Goal: Task Accomplishment & Management: Manage account settings

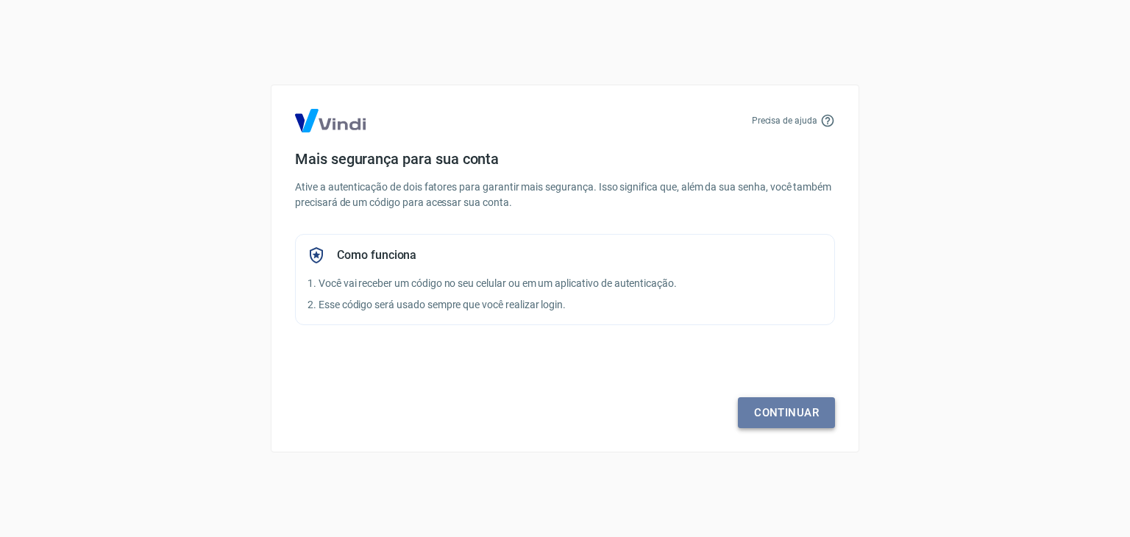
click at [777, 414] on link "Continuar" at bounding box center [786, 412] width 97 height 31
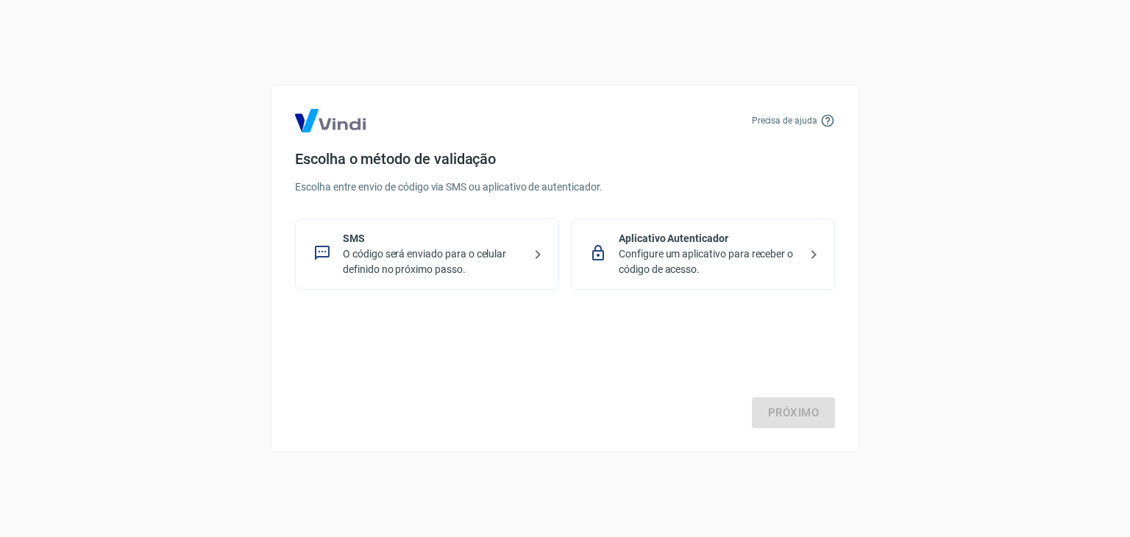
click at [458, 254] on p "O código será enviado para o celular definido no próximo passo." at bounding box center [433, 261] width 180 height 31
click at [806, 401] on link "Próximo" at bounding box center [793, 412] width 83 height 31
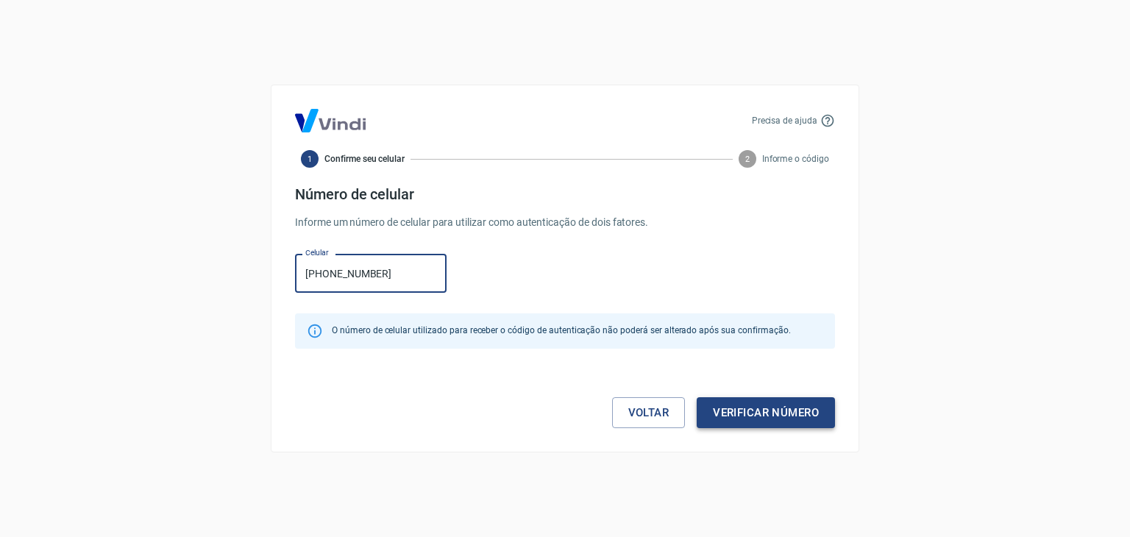
type input "[PHONE_NUMBER]"
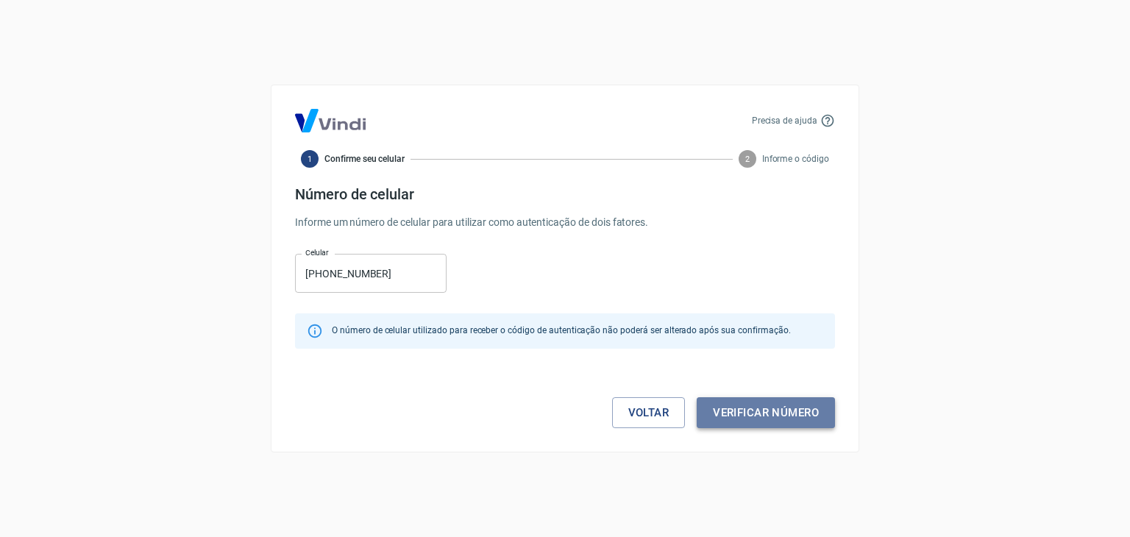
click at [794, 419] on button "Verificar número" at bounding box center [766, 412] width 138 height 31
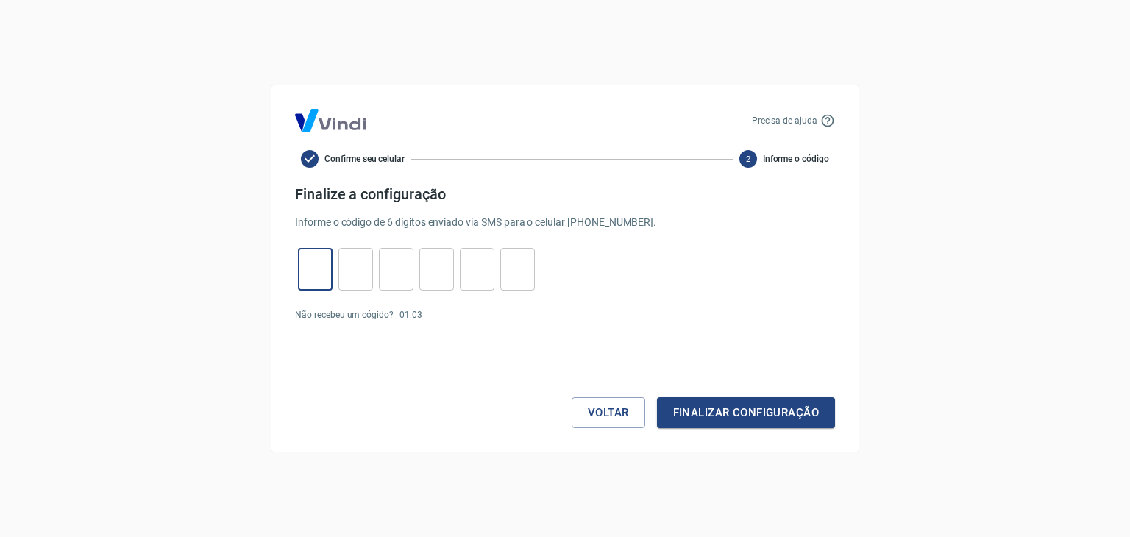
click at [319, 272] on input "tel" at bounding box center [315, 270] width 35 height 32
type input "5"
type input "0"
type input "5"
type input "4"
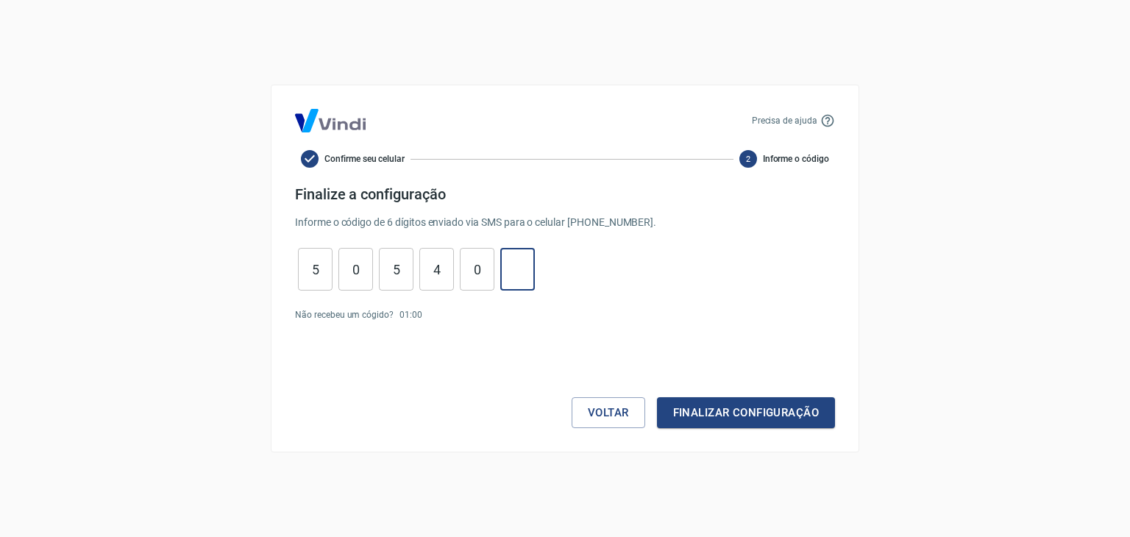
type input "0"
type input "4"
type input "5"
type input "0"
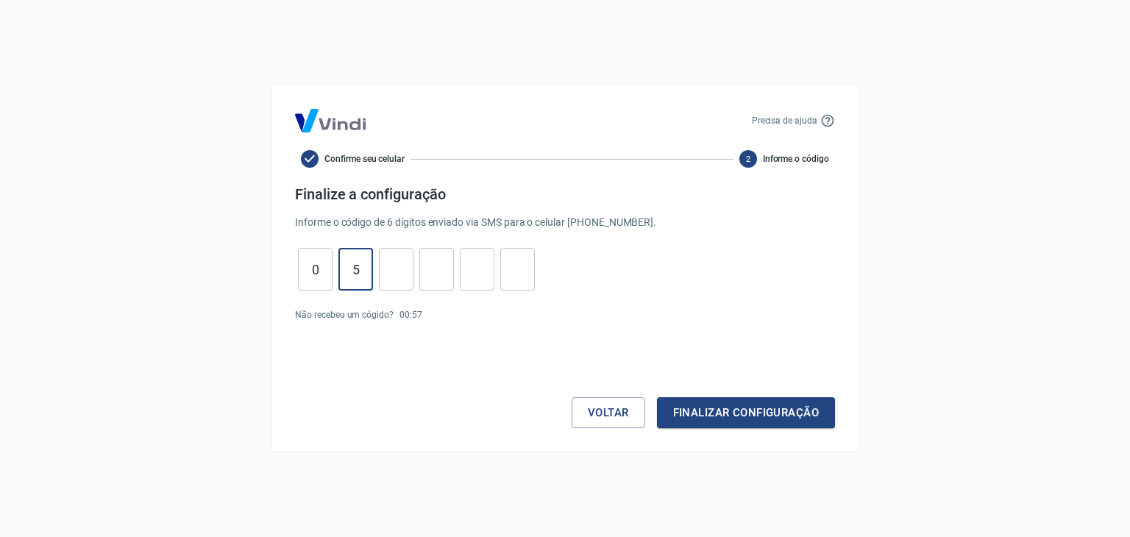
type input "5"
type input "0"
type input "5"
type input "4"
type input "0"
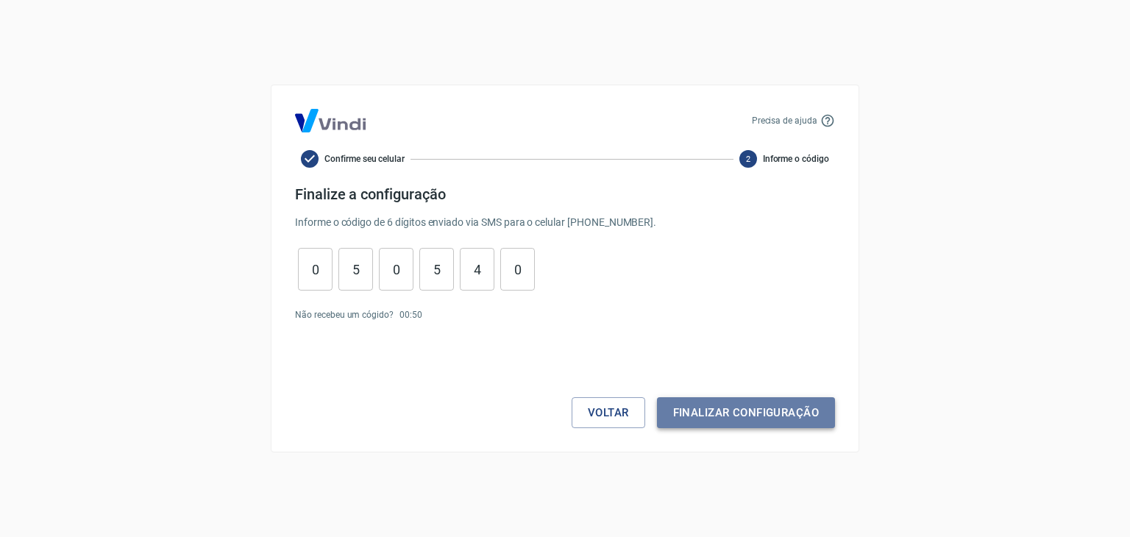
click at [703, 400] on button "Finalizar configuração" at bounding box center [746, 412] width 178 height 31
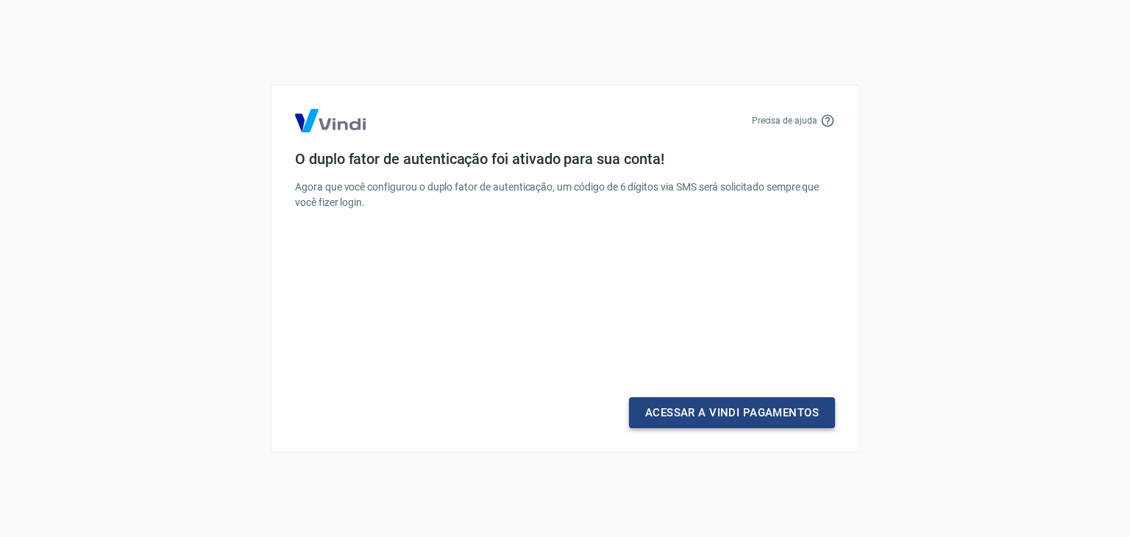
click at [703, 400] on link "Acessar a Vindi Pagamentos" at bounding box center [732, 412] width 206 height 31
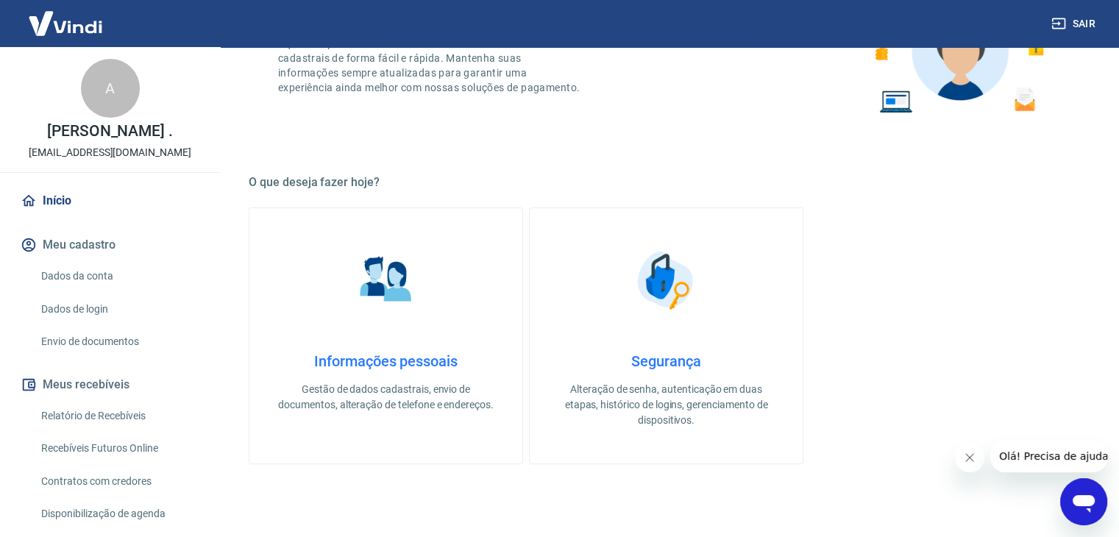
scroll to position [294, 0]
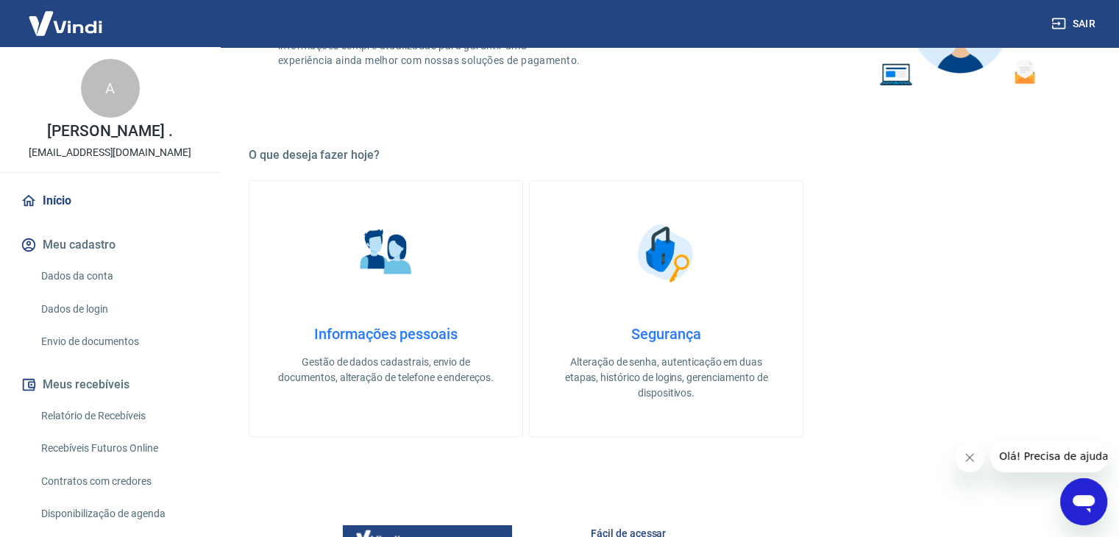
click at [363, 280] on img at bounding box center [386, 253] width 74 height 74
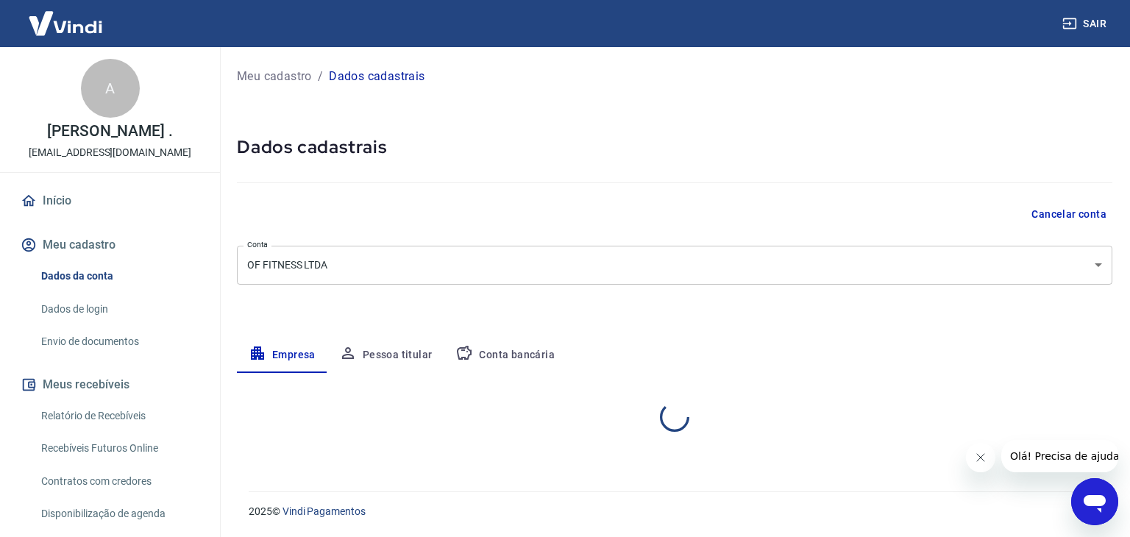
select select "RS"
select select "business"
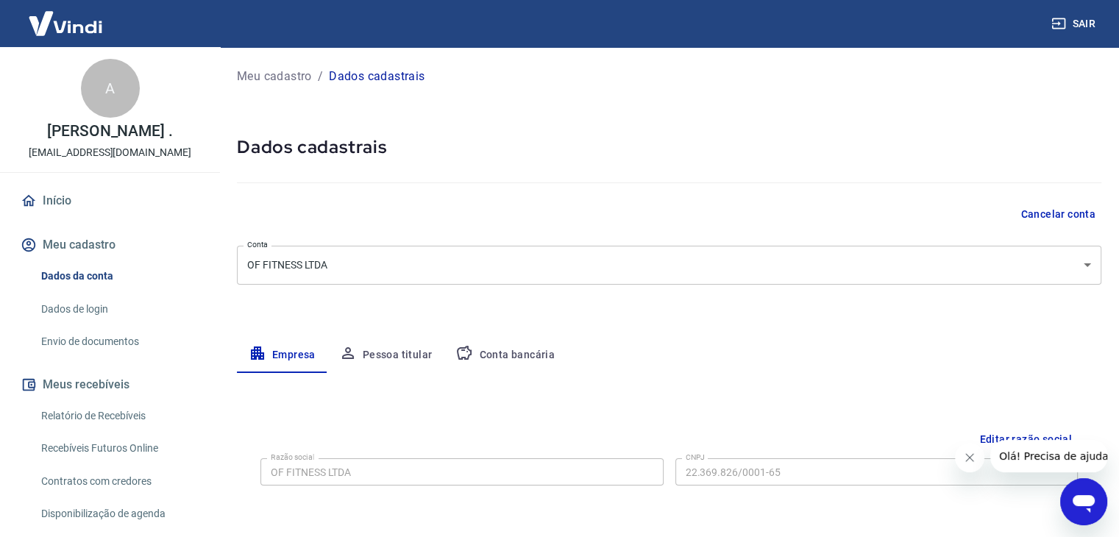
scroll to position [29, 0]
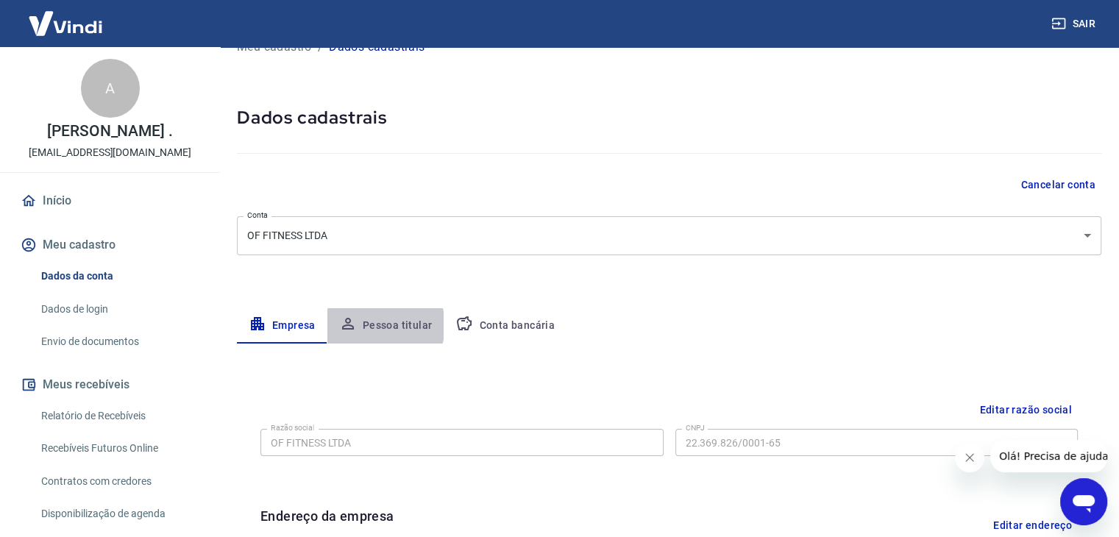
click at [379, 325] on button "Pessoa titular" at bounding box center [385, 325] width 117 height 35
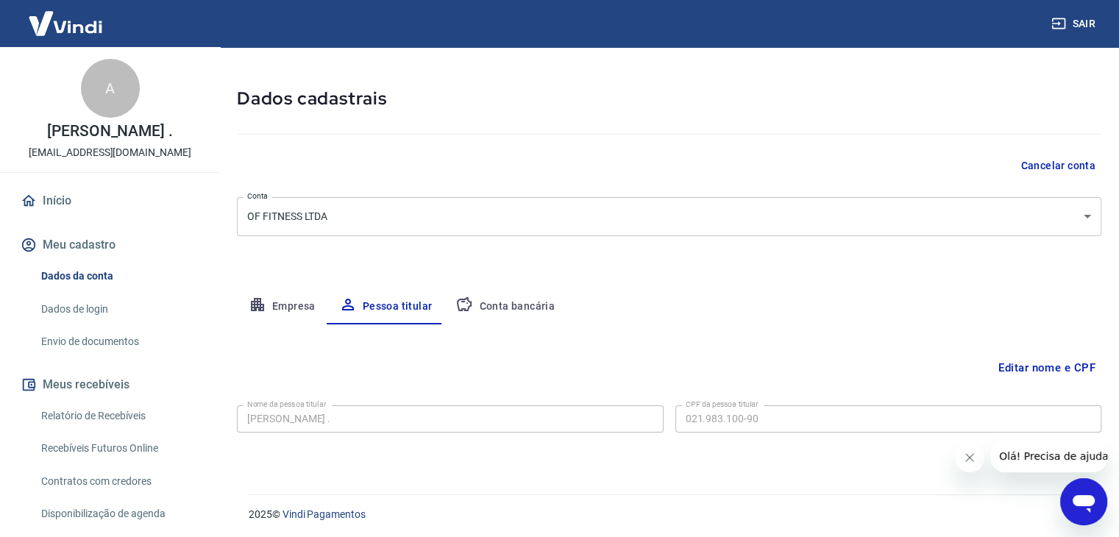
scroll to position [51, 0]
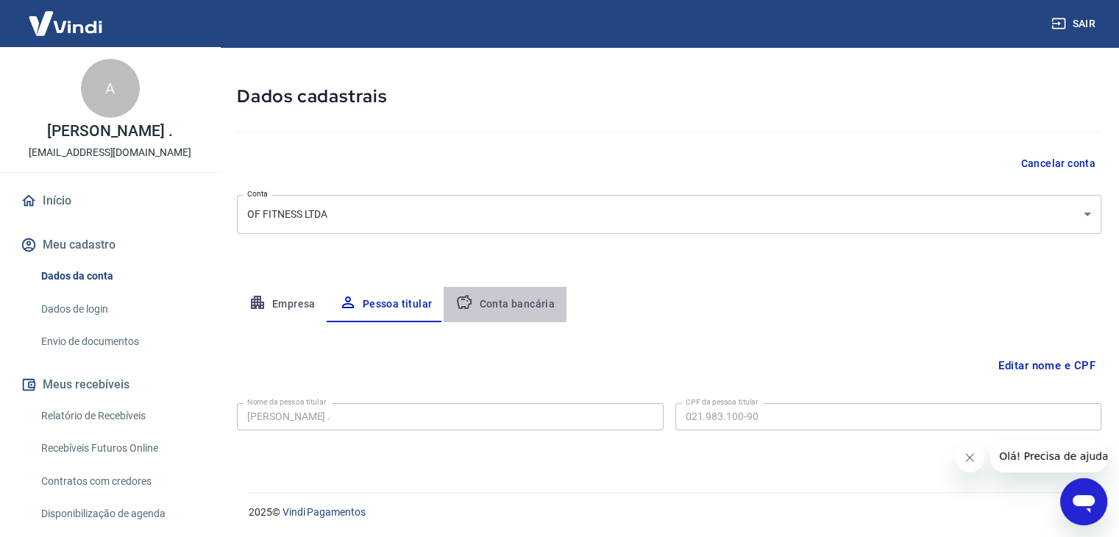
click at [500, 296] on button "Conta bancária" at bounding box center [505, 304] width 123 height 35
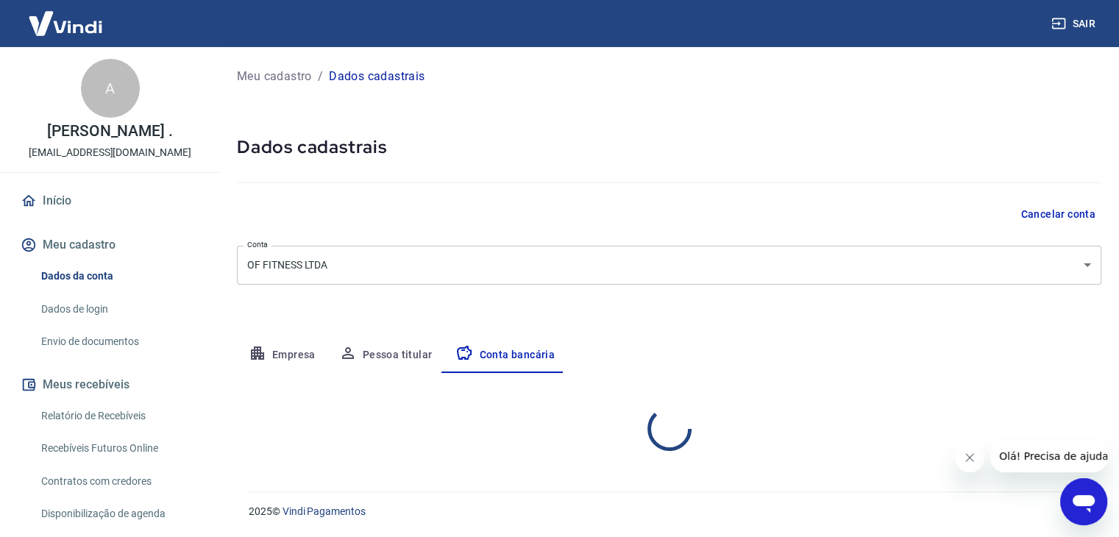
scroll to position [0, 0]
select select "1"
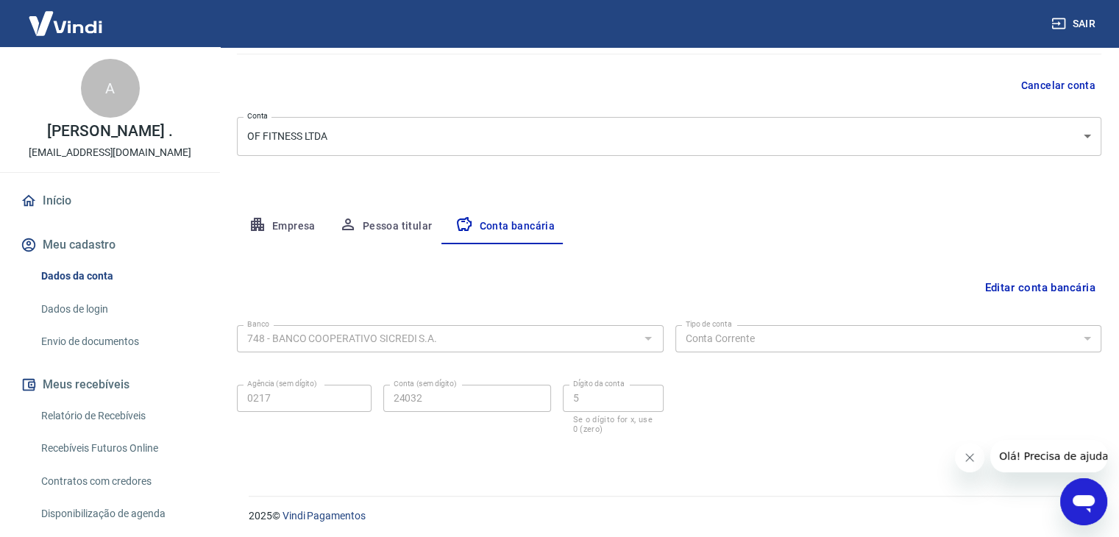
scroll to position [132, 0]
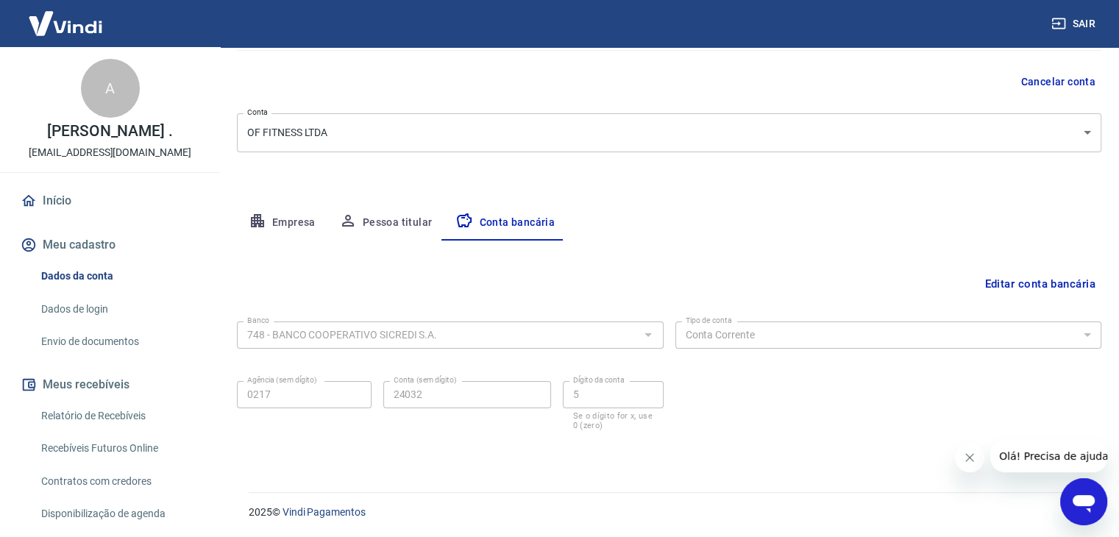
click at [115, 340] on link "Envio de documentos" at bounding box center [118, 342] width 167 height 30
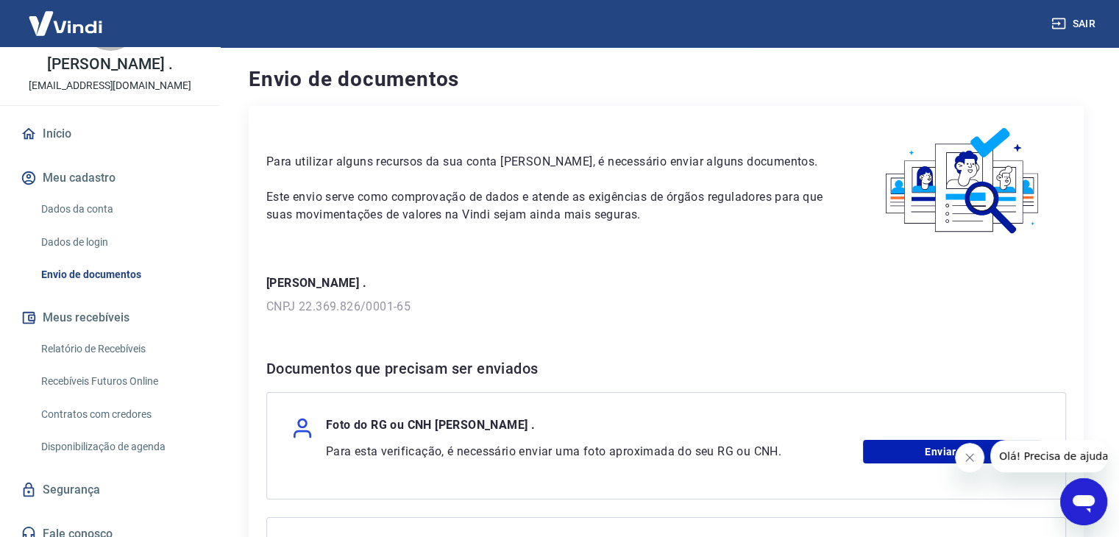
scroll to position [79, 0]
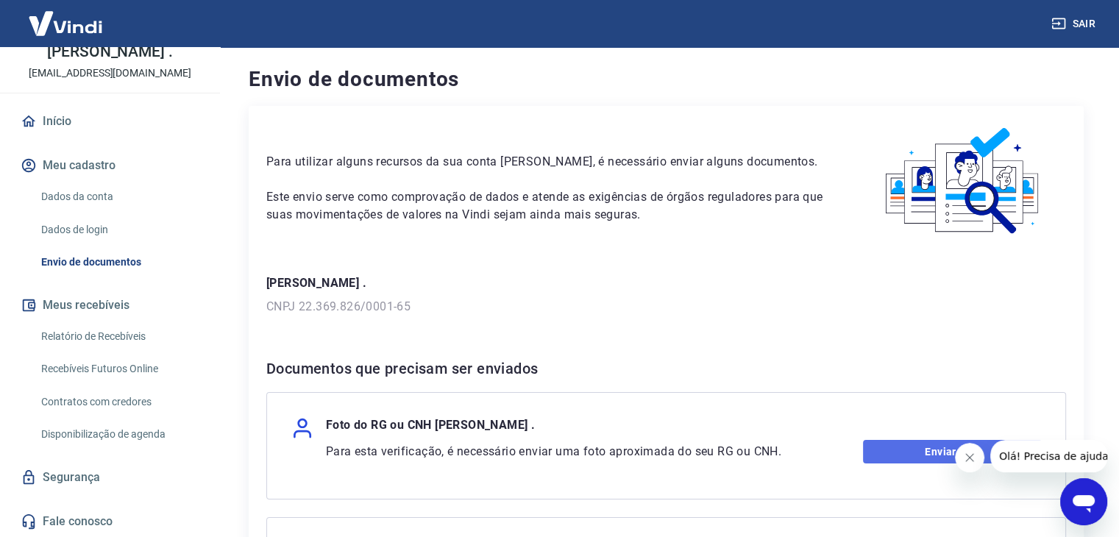
click at [889, 451] on link "Enviar" at bounding box center [952, 452] width 179 height 24
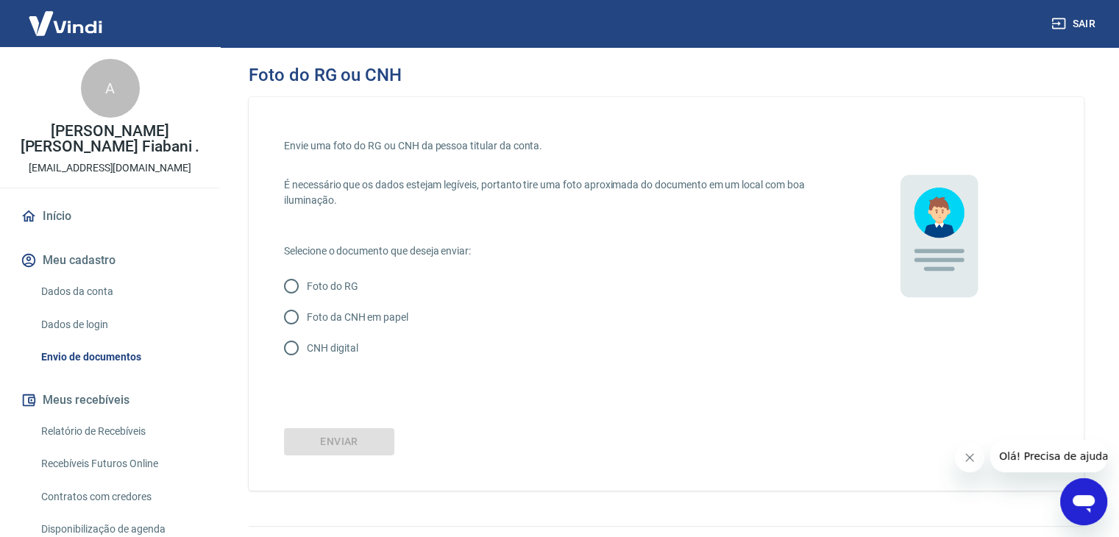
click at [310, 343] on p "CNH digital" at bounding box center [332, 348] width 51 height 15
click at [307, 343] on input "CNH digital" at bounding box center [291, 348] width 31 height 31
radio input "true"
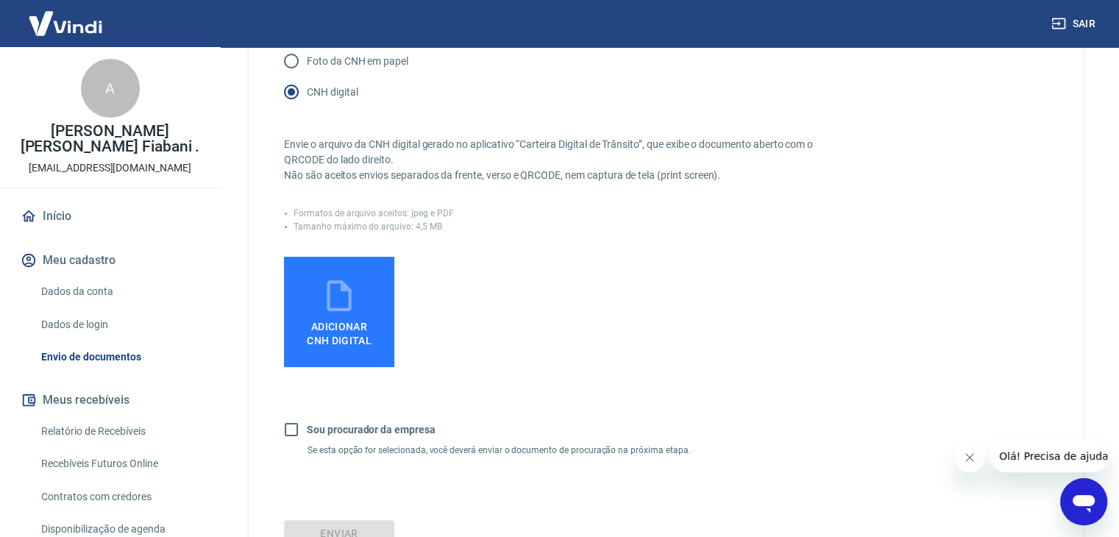
scroll to position [264, 0]
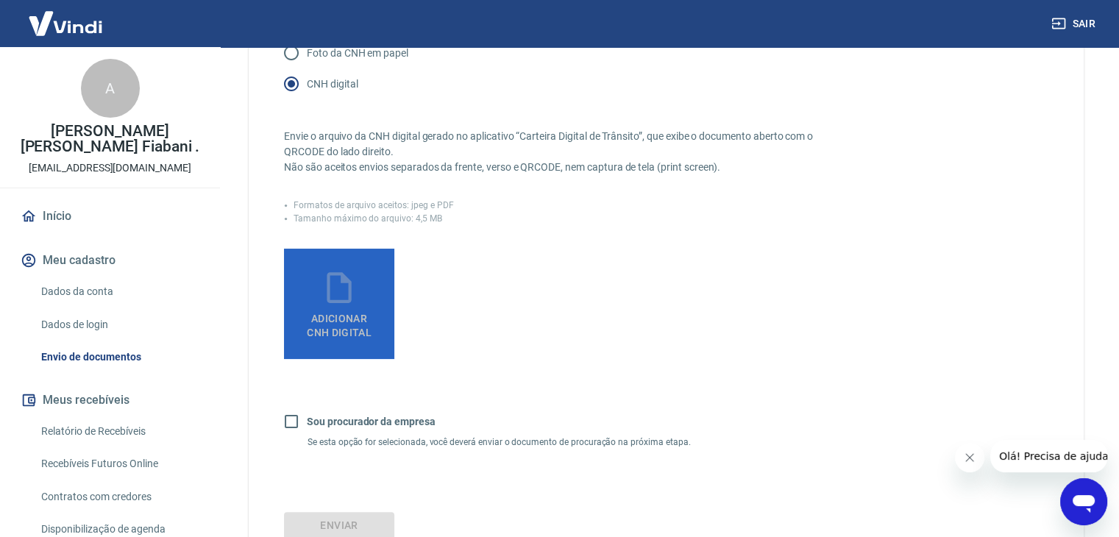
click at [324, 307] on span "Adicionar CNH Digital" at bounding box center [339, 322] width 77 height 33
click at [0, 0] on input "Adicionar CNH Digital" at bounding box center [0, 0] width 0 height 0
